Goal: Task Accomplishment & Management: Find specific page/section

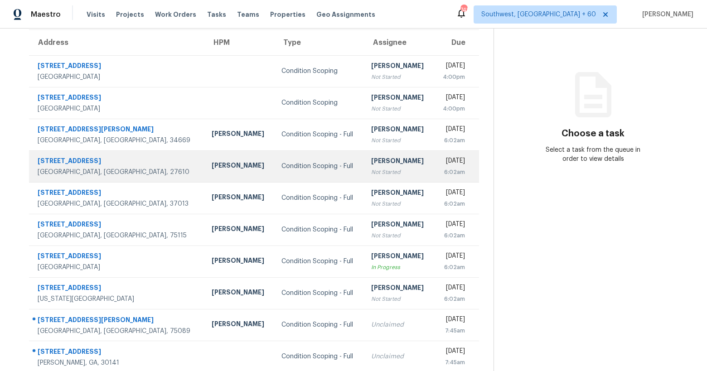
scroll to position [101, 0]
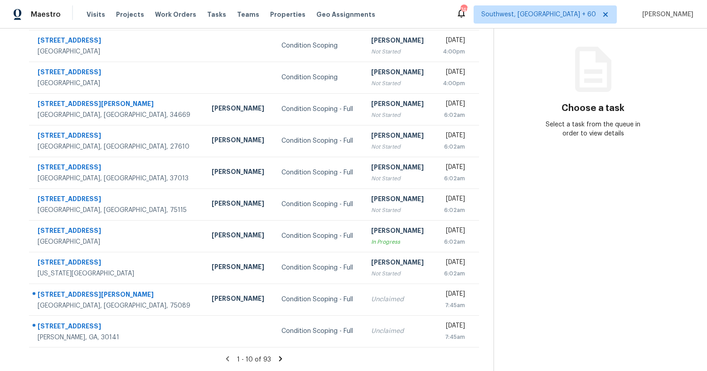
click at [277, 358] on icon at bounding box center [281, 359] width 8 height 8
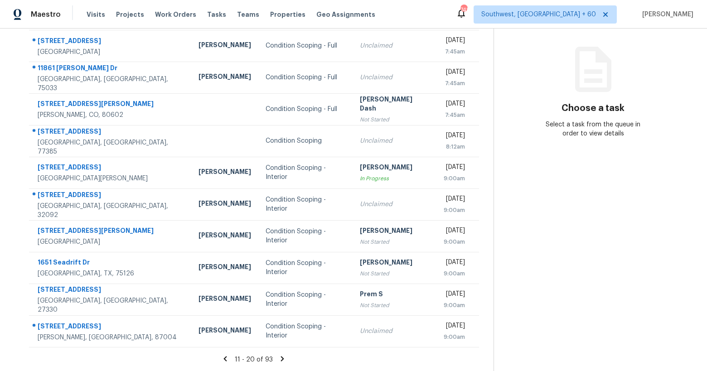
click at [283, 361] on icon at bounding box center [282, 359] width 8 height 8
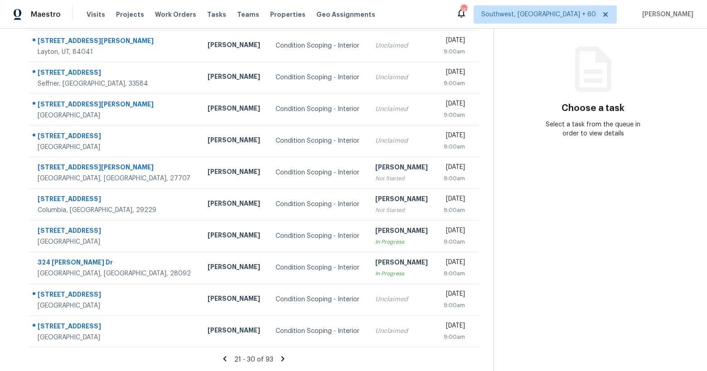
click at [227, 359] on icon at bounding box center [225, 359] width 8 height 8
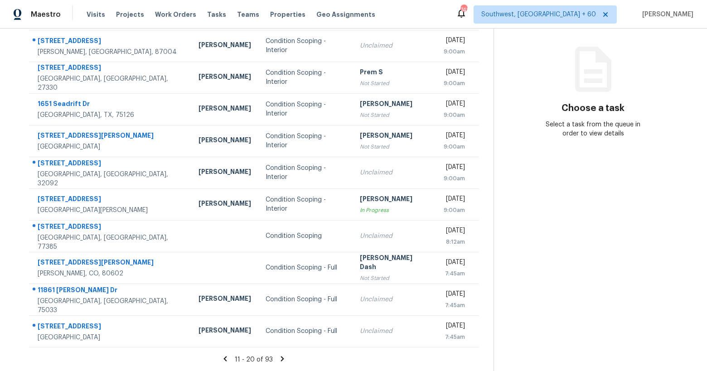
scroll to position [0, 0]
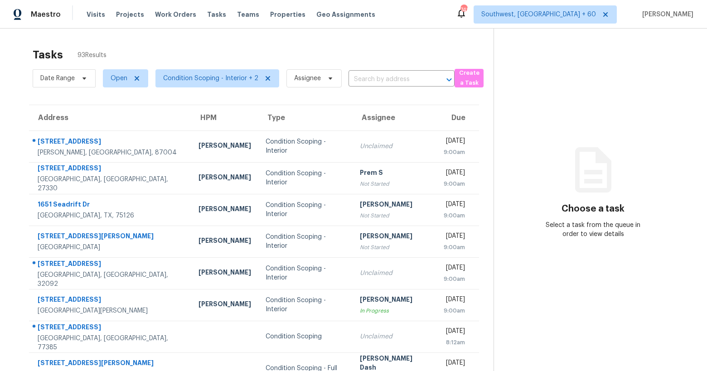
click at [186, 51] on div "Tasks 93 Results" at bounding box center [263, 55] width 461 height 24
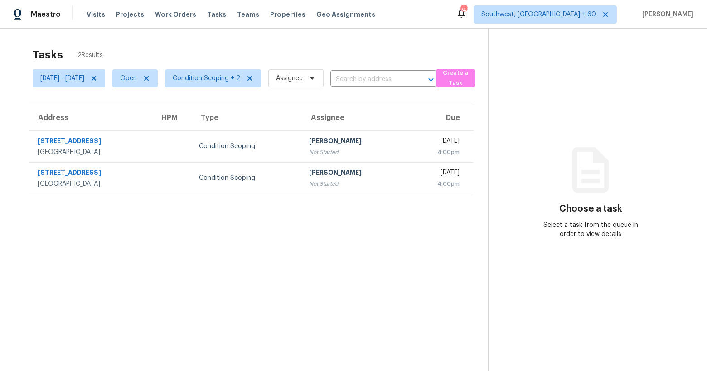
click at [256, 213] on section "Tasks 2 Results [DATE] - [DATE] Open Condition Scoping + 2 Assignee ​ Create a …" at bounding box center [252, 221] width 474 height 357
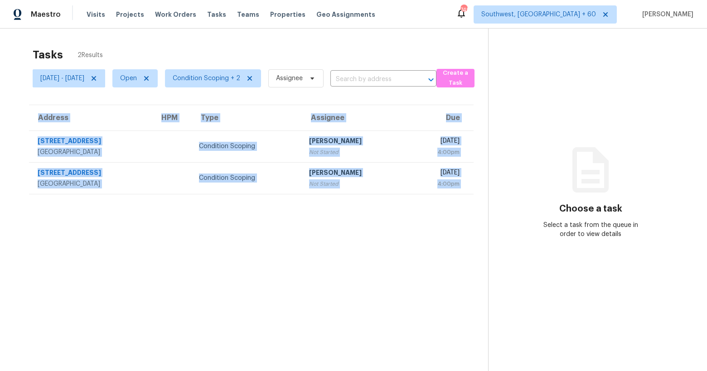
click at [256, 213] on section "Tasks 2 Results Mon, Oct 06 - Mon, Oct 06 Open Condition Scoping + 2 Assignee ​…" at bounding box center [252, 221] width 474 height 357
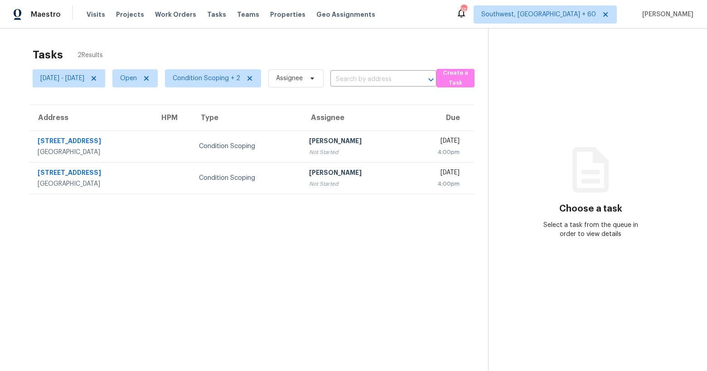
click at [214, 50] on div "Tasks 2 Results" at bounding box center [261, 55] width 456 height 24
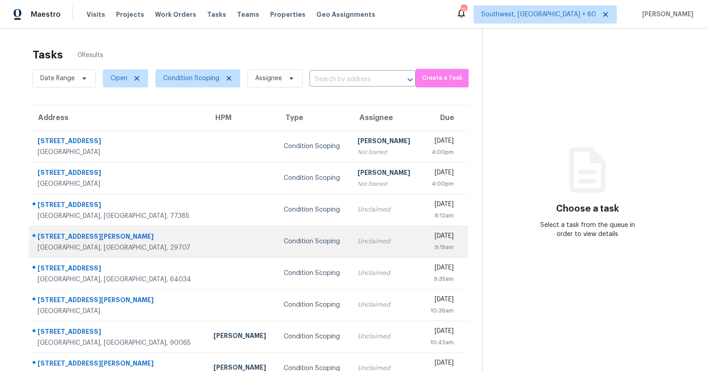
scroll to position [52, 0]
